Goal: Task Accomplishment & Management: Manage account settings

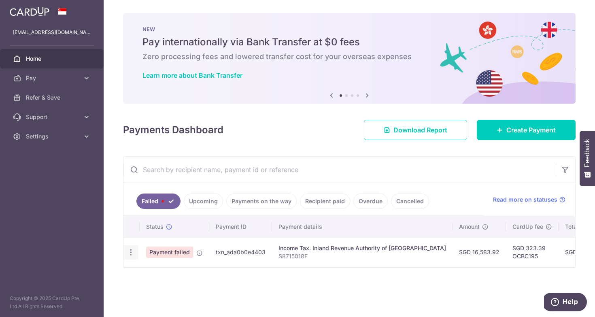
click at [134, 250] on icon "button" at bounding box center [131, 252] width 9 height 9
click at [264, 132] on div "Payments Dashboard Download Report Create Payment" at bounding box center [349, 128] width 453 height 23
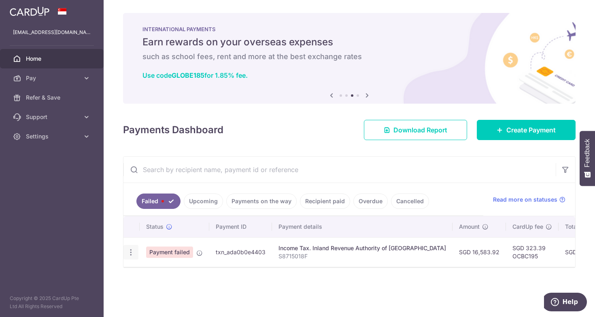
click at [130, 255] on icon "button" at bounding box center [131, 252] width 9 height 9
click at [165, 278] on span "Update payment" at bounding box center [174, 275] width 55 height 10
radio input "true"
type input "16,583.92"
type input "S8715018F"
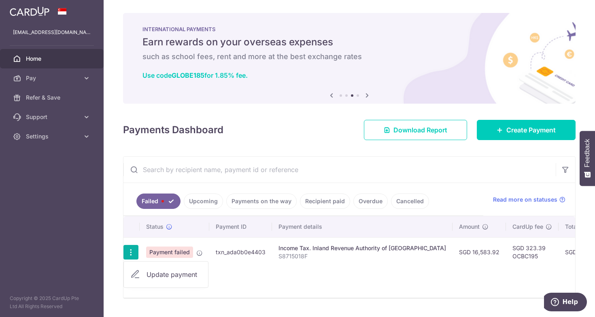
type input "OCBC195"
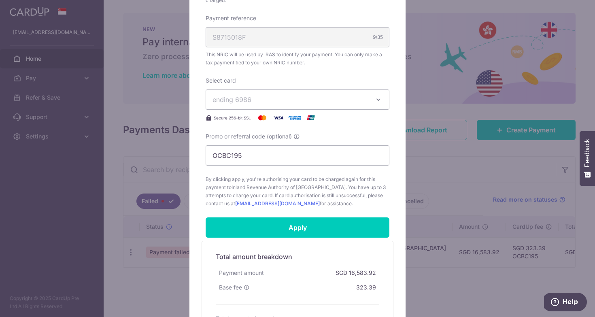
scroll to position [338, 0]
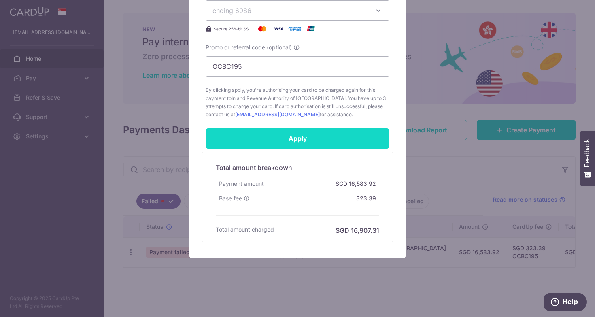
click at [302, 136] on input "Apply" at bounding box center [298, 138] width 184 height 20
